Goal: Information Seeking & Learning: Learn about a topic

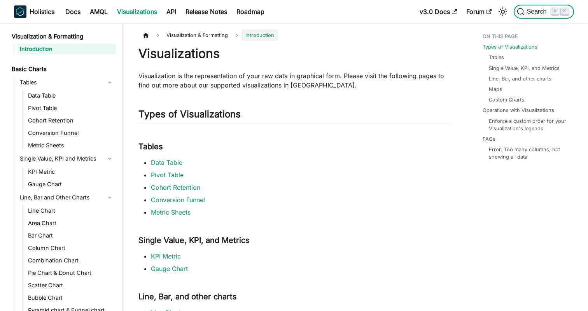
click at [530, 14] on span "Search" at bounding box center [538, 11] width 27 height 7
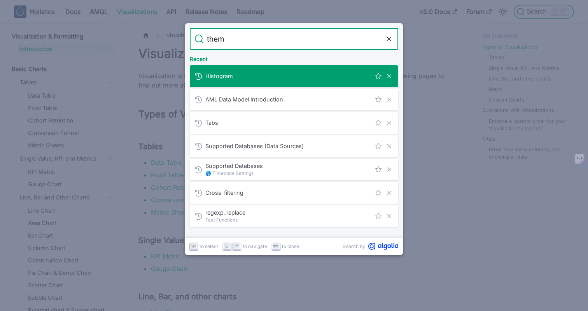
type input "theme"
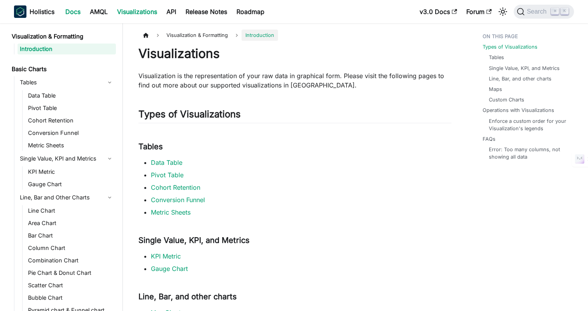
click at [77, 7] on link "Docs" at bounding box center [73, 11] width 25 height 12
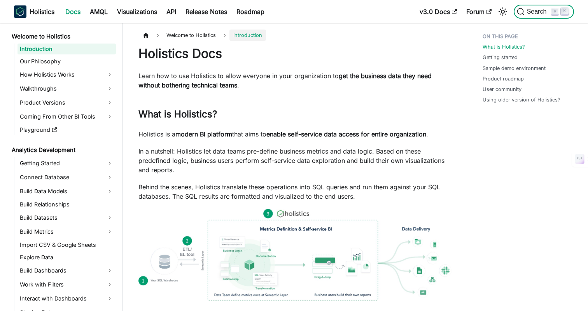
click at [527, 9] on span "Search" at bounding box center [538, 11] width 27 height 7
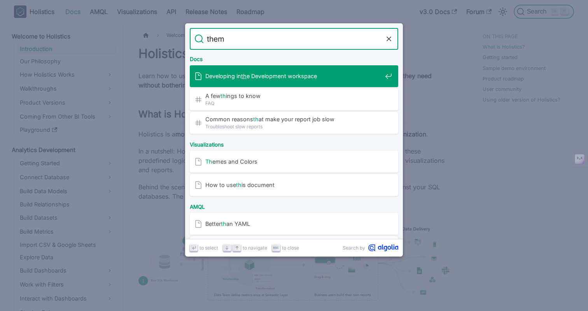
type input "theme"
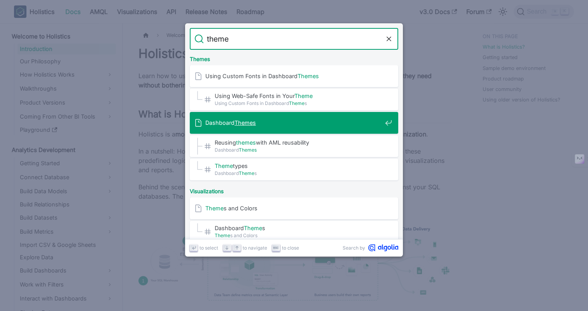
click at [312, 130] on div "Dashboard Themes" at bounding box center [296, 123] width 204 height 22
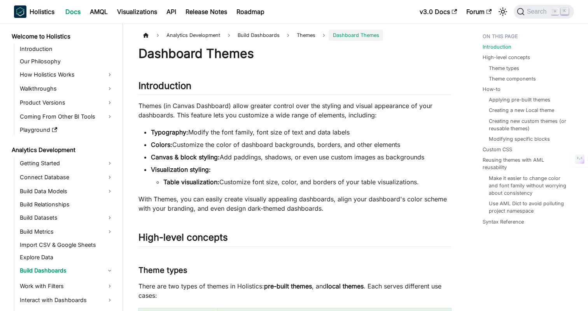
scroll to position [23, 0]
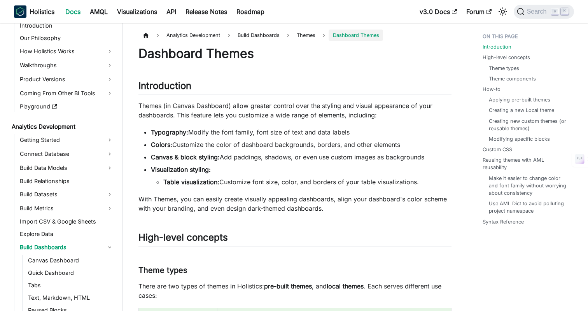
click at [336, 148] on li "Colors: Customize the color of dashboard backgrounds, borders, and other elemen…" at bounding box center [301, 144] width 301 height 9
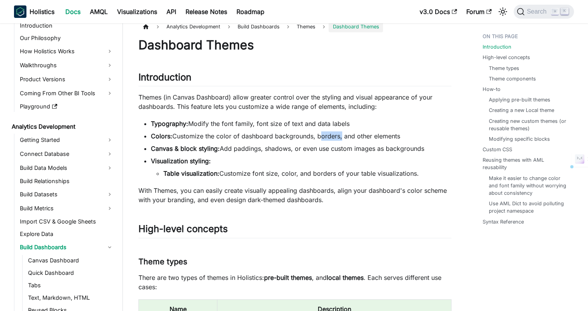
scroll to position [7, 0]
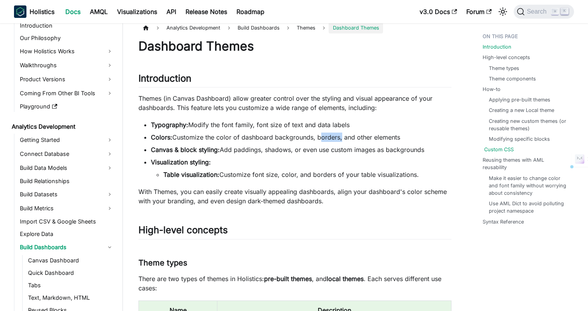
click at [497, 149] on link "Custom CSS" at bounding box center [499, 149] width 30 height 7
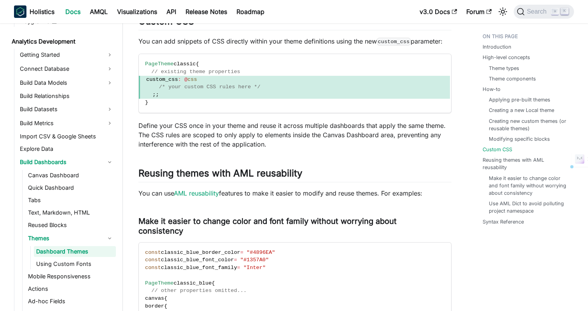
scroll to position [112, 0]
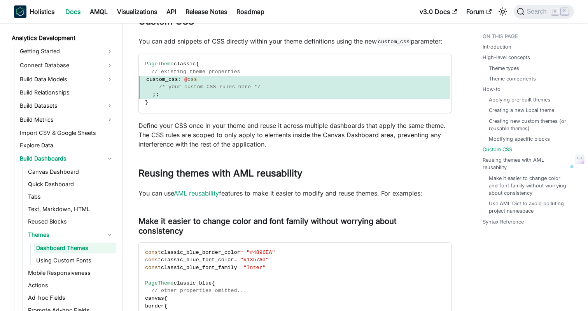
click at [328, 149] on p "Define your CSS once in your theme and reuse it across multiple dashboards that…" at bounding box center [294, 135] width 313 height 28
click at [157, 46] on p "You can add snippets of CSS directly within your theme definitions using the ne…" at bounding box center [294, 41] width 313 height 9
click at [371, 147] on p "Define your CSS once in your theme and reuse it across multiple dashboards that…" at bounding box center [294, 135] width 313 height 28
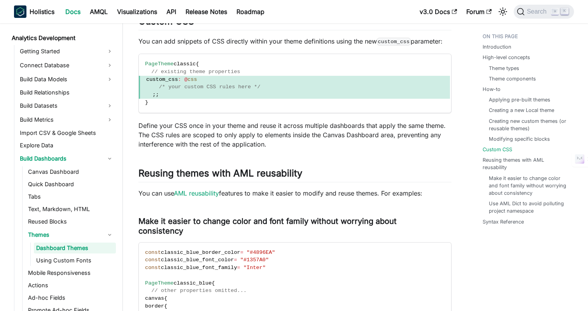
click at [371, 147] on p "Define your CSS once in your theme and reuse it across multiple dashboards that…" at bounding box center [294, 135] width 313 height 28
click at [176, 149] on p "Define your CSS once in your theme and reuse it across multiple dashboards that…" at bounding box center [294, 135] width 313 height 28
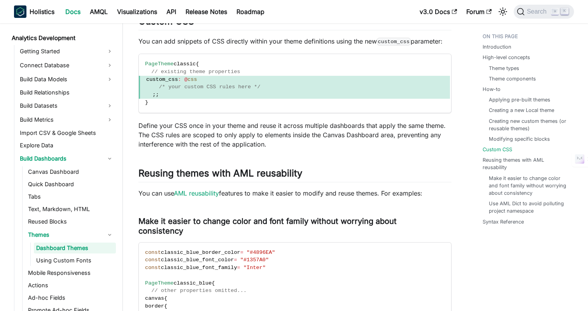
click at [398, 137] on p "Define your CSS once in your theme and reuse it across multiple dashboards that…" at bounding box center [294, 135] width 313 height 28
click at [317, 170] on div "Dashboard Themes Introduction ​ Themes (in Canvas Dashboard) allow greater cont…" at bounding box center [294, 207] width 313 height 8208
click at [333, 170] on div "Dashboard Themes Introduction ​ Themes (in Canvas Dashboard) allow greater cont…" at bounding box center [294, 207] width 313 height 8208
